Goal: Entertainment & Leisure: Consume media (video, audio)

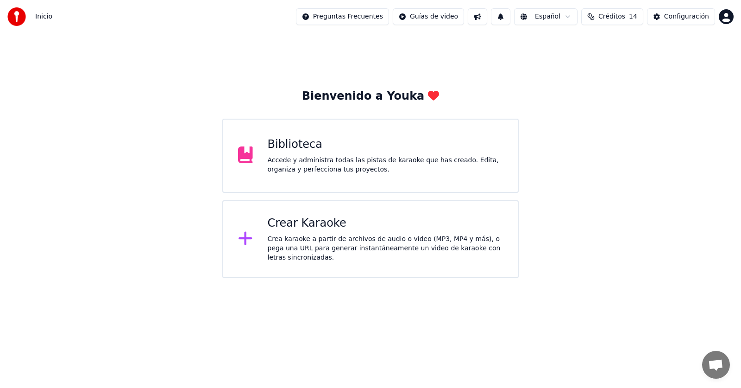
click at [299, 158] on div "Accede y administra todas las pistas de karaoke que has creado. Edita, organiza…" at bounding box center [386, 165] width 236 height 19
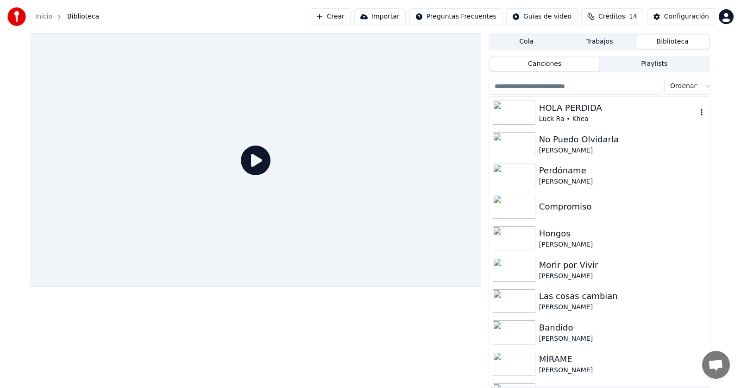
click at [545, 110] on div "HOLA PERDIDA" at bounding box center [618, 107] width 158 height 13
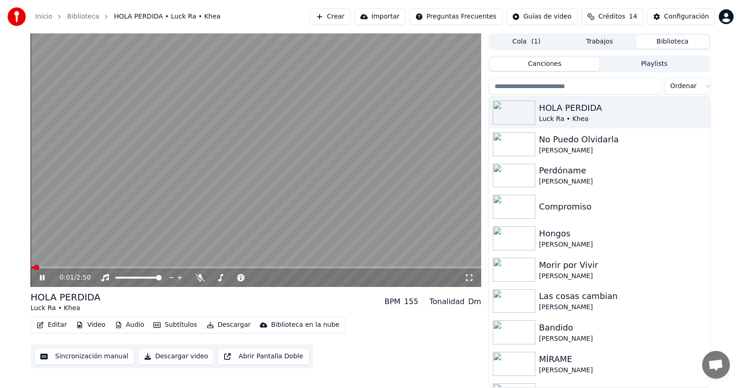
click at [39, 276] on icon at bounding box center [49, 277] width 22 height 7
